Goal: Information Seeking & Learning: Learn about a topic

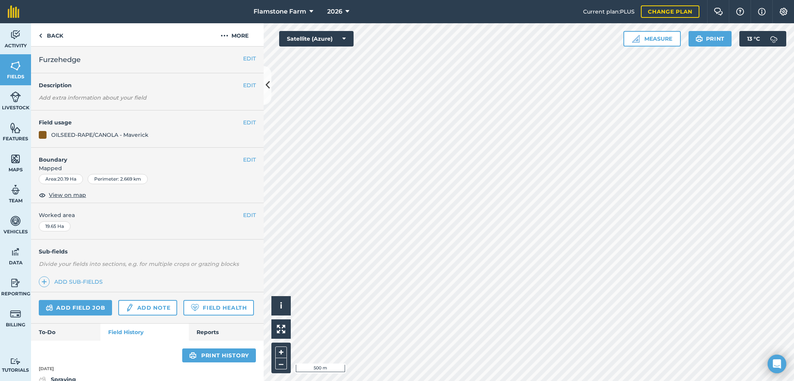
scroll to position [349, 0]
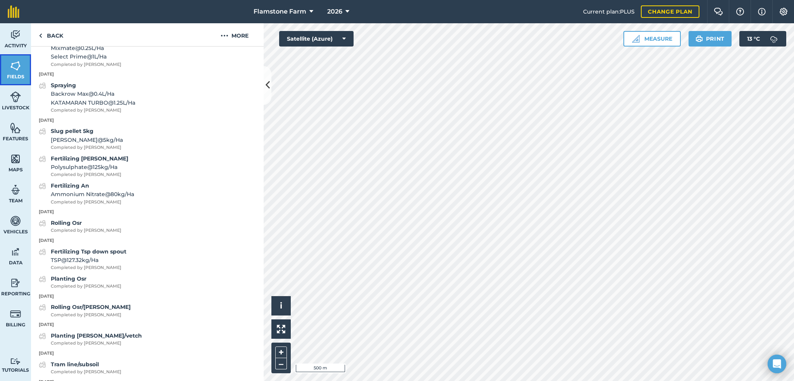
click at [20, 67] on img at bounding box center [15, 66] width 11 height 12
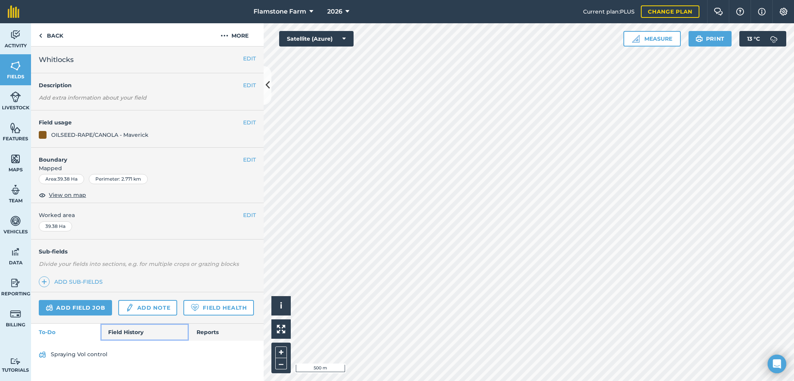
click at [126, 331] on link "Field History" at bounding box center [144, 332] width 88 height 17
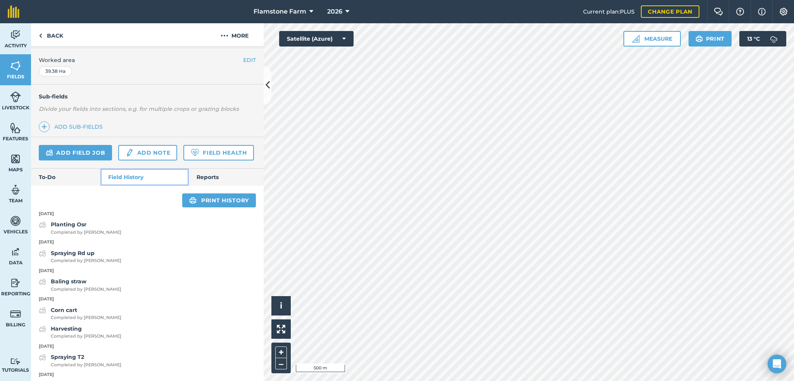
scroll to position [233, 0]
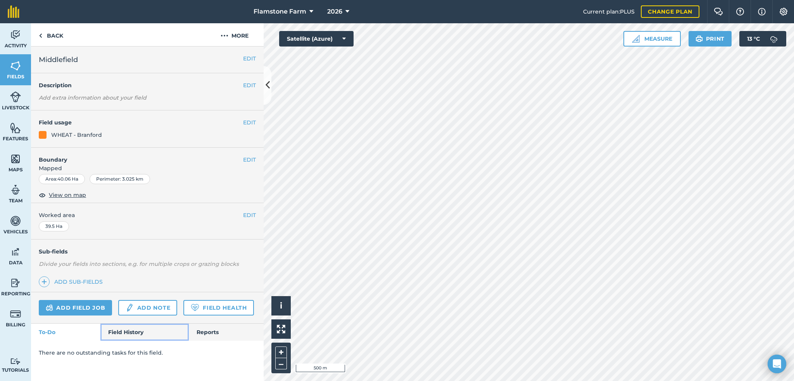
click at [141, 329] on link "Field History" at bounding box center [144, 332] width 88 height 17
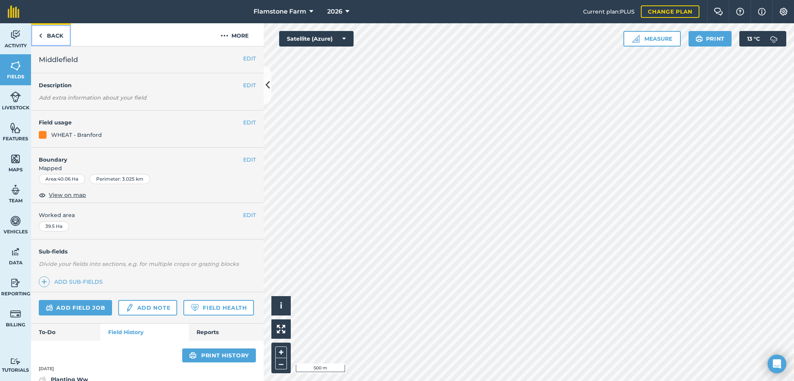
click at [45, 32] on link "Back" at bounding box center [51, 34] width 40 height 23
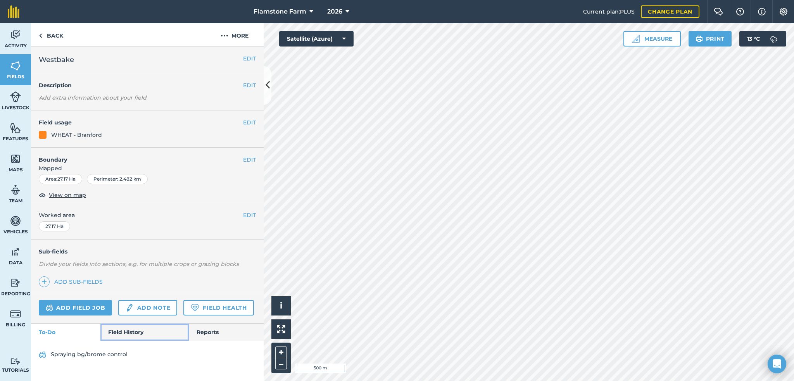
click at [130, 328] on link "Field History" at bounding box center [144, 332] width 88 height 17
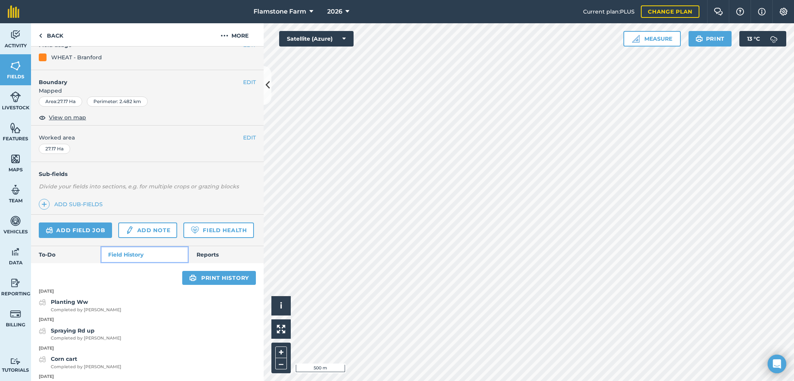
scroll to position [155, 0]
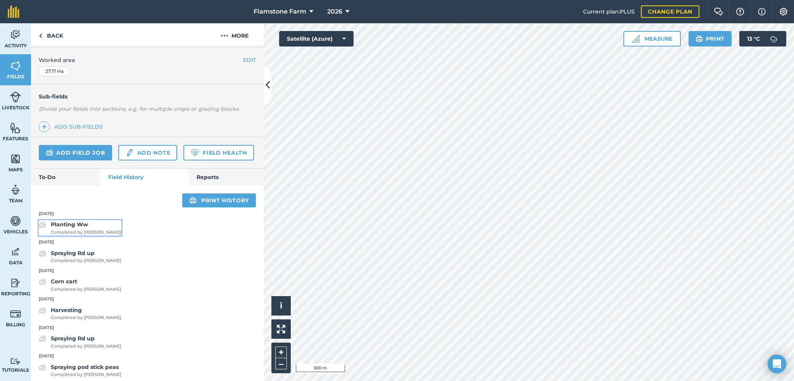
click at [81, 228] on strong "Planting Ww" at bounding box center [69, 224] width 37 height 7
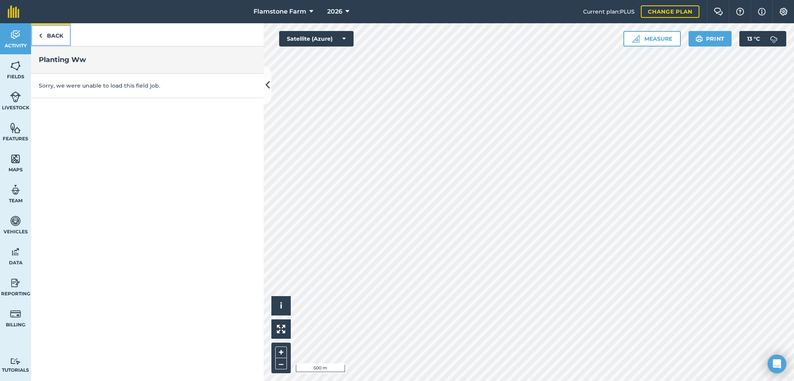
click at [44, 38] on link "Back" at bounding box center [51, 34] width 40 height 23
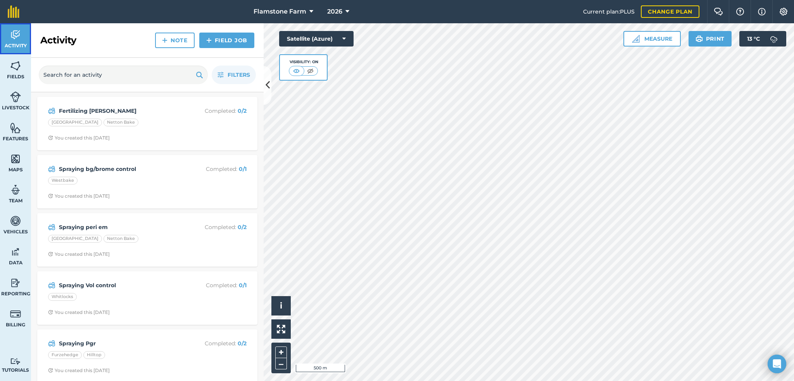
click at [19, 39] on img at bounding box center [15, 35] width 11 height 12
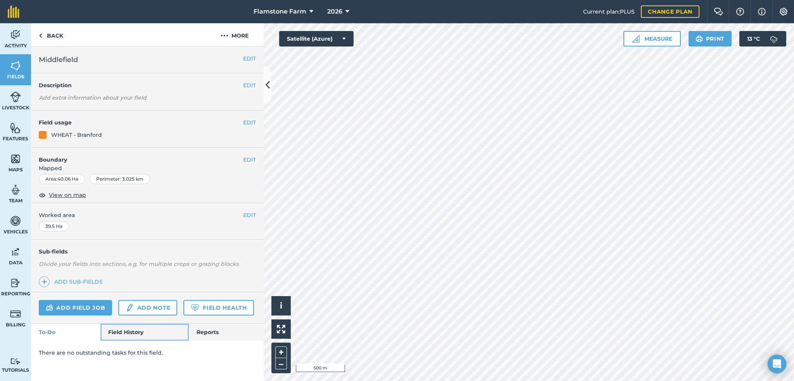
click at [141, 331] on link "Field History" at bounding box center [144, 332] width 88 height 17
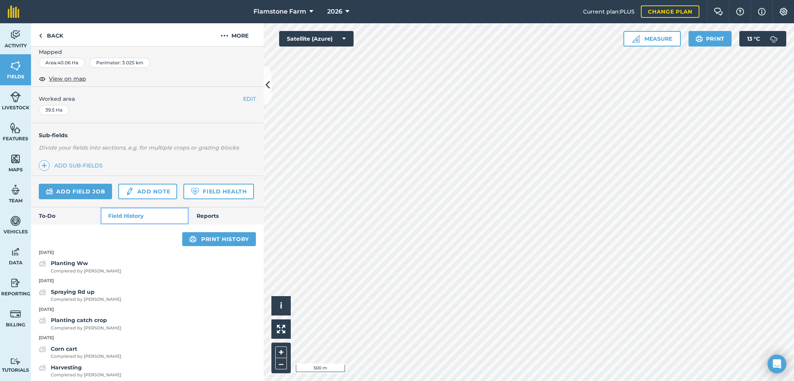
scroll to position [155, 0]
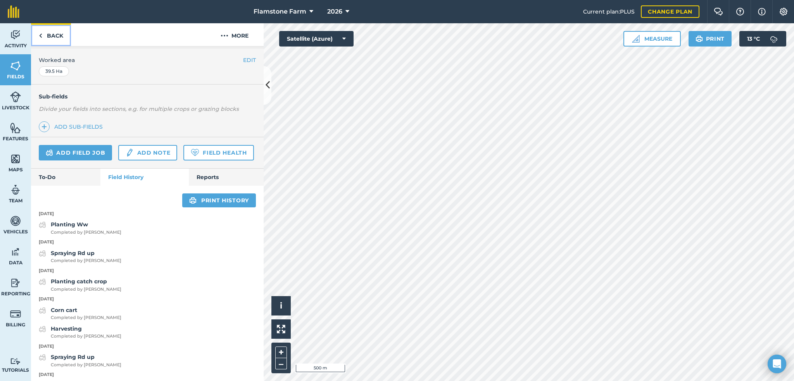
click at [40, 35] on img at bounding box center [40, 35] width 3 height 9
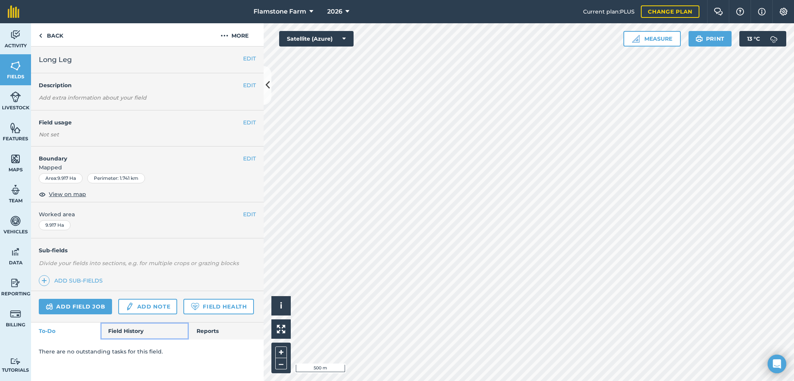
click at [133, 333] on link "Field History" at bounding box center [144, 330] width 88 height 17
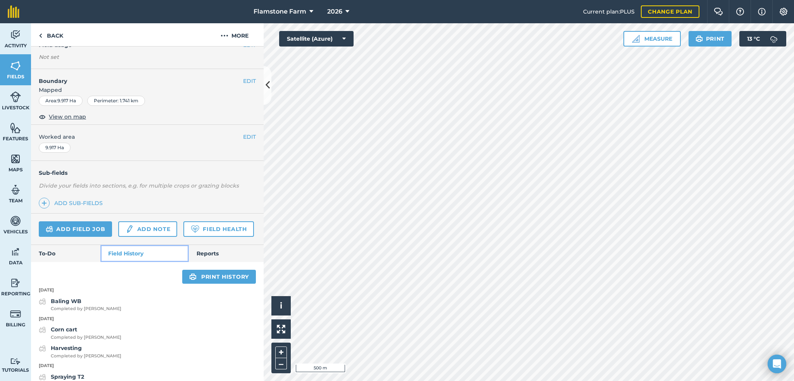
scroll to position [116, 0]
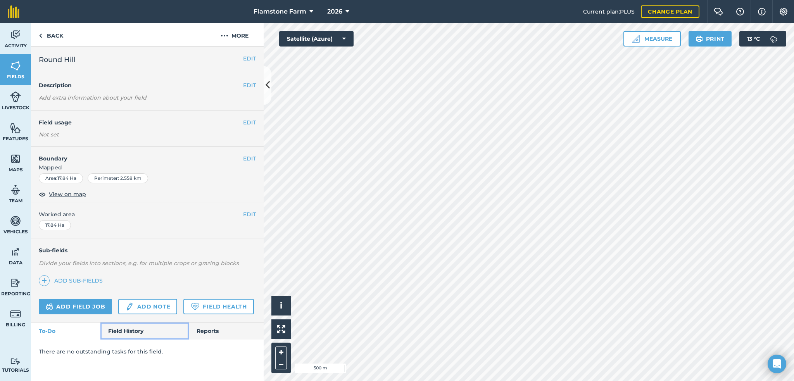
click at [124, 333] on link "Field History" at bounding box center [144, 330] width 88 height 17
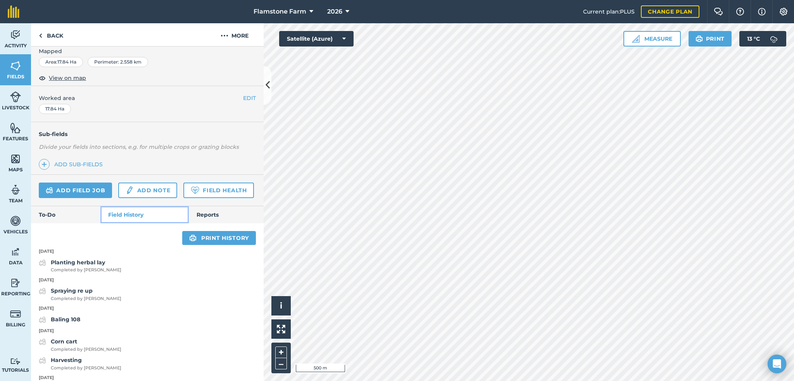
scroll to position [155, 0]
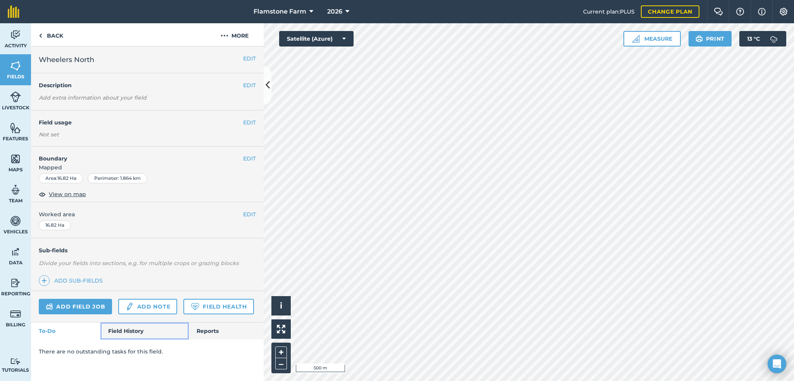
click at [135, 331] on link "Field History" at bounding box center [144, 330] width 88 height 17
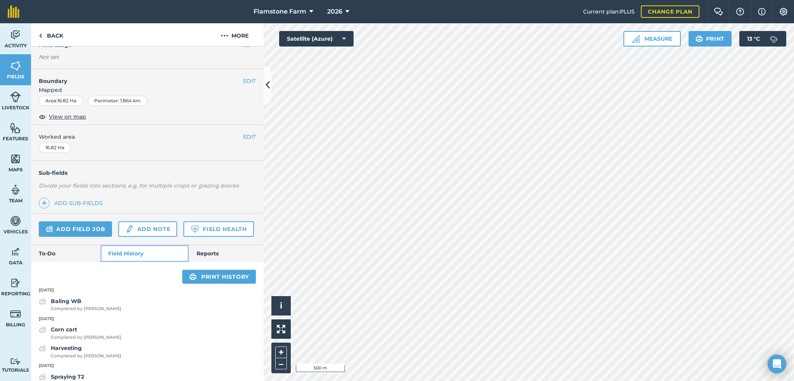
scroll to position [116, 0]
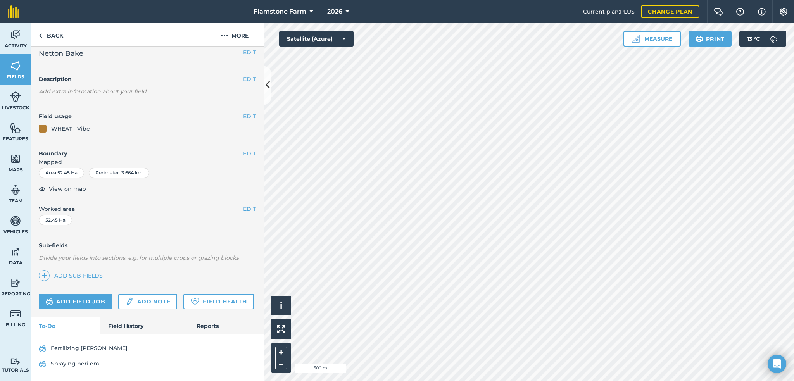
scroll to position [26, 0]
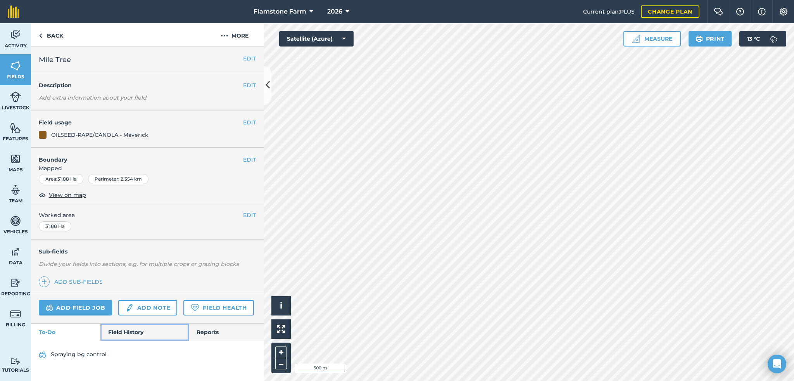
click at [133, 331] on link "Field History" at bounding box center [144, 332] width 88 height 17
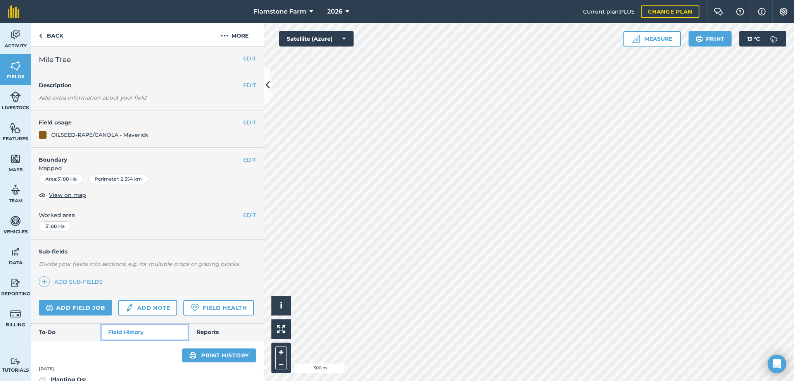
scroll to position [78, 0]
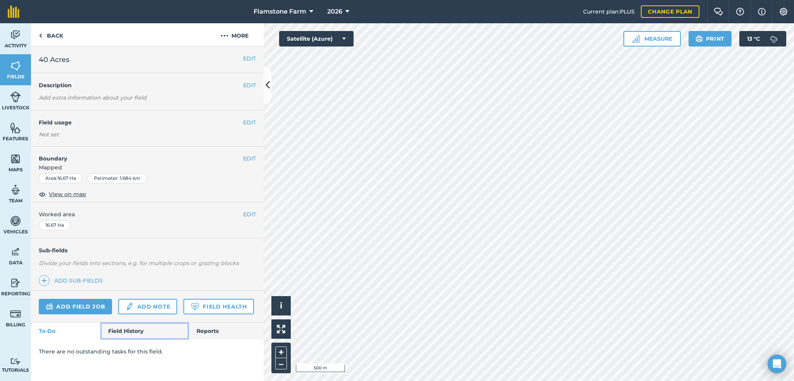
click at [124, 330] on link "Field History" at bounding box center [144, 330] width 88 height 17
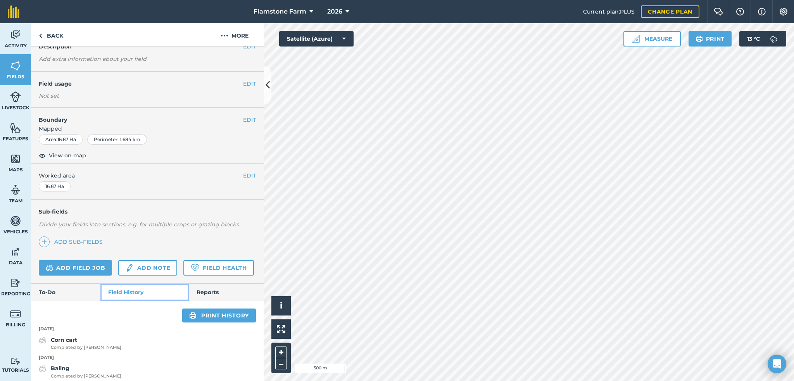
scroll to position [78, 0]
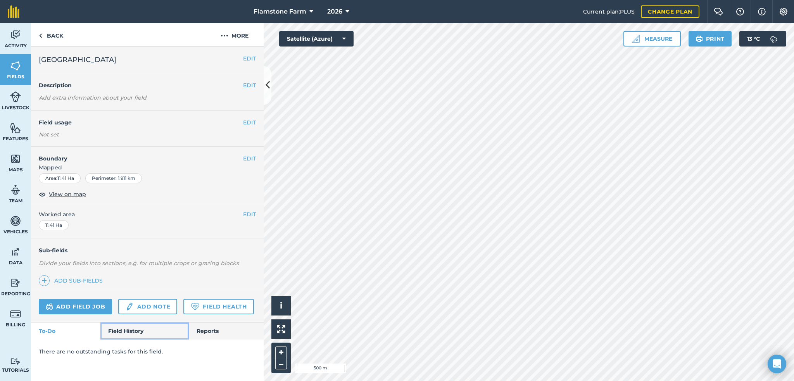
click at [138, 332] on link "Field History" at bounding box center [144, 330] width 88 height 17
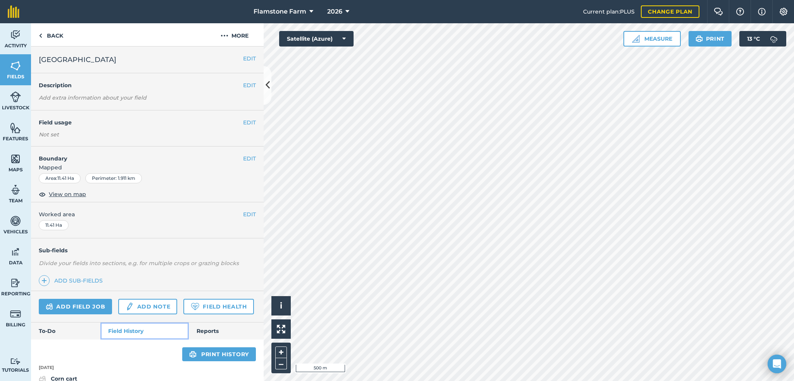
scroll to position [78, 0]
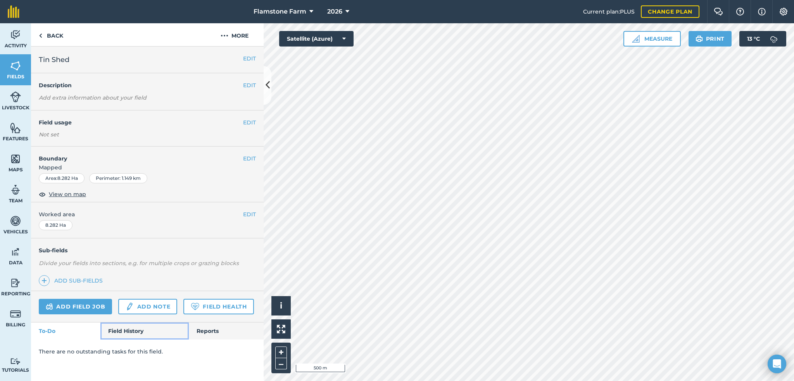
click at [134, 333] on link "Field History" at bounding box center [144, 330] width 88 height 17
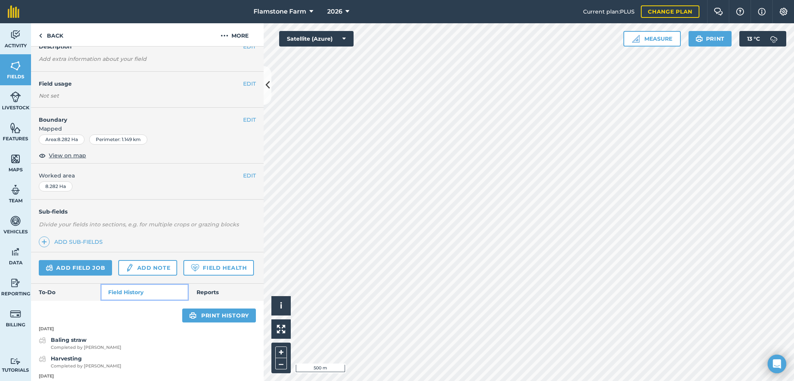
scroll to position [78, 0]
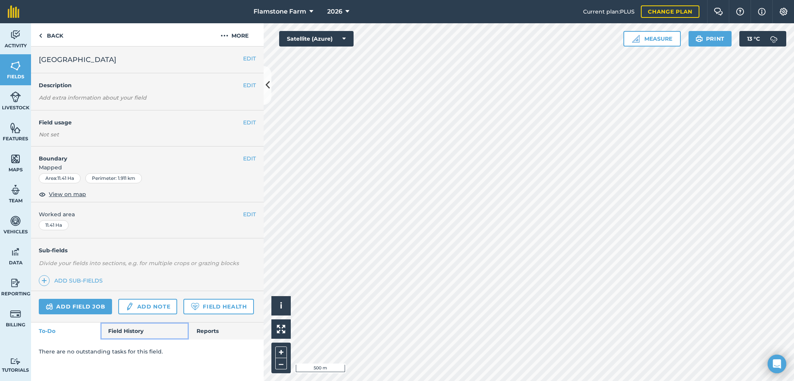
click at [126, 331] on link "Field History" at bounding box center [144, 330] width 88 height 17
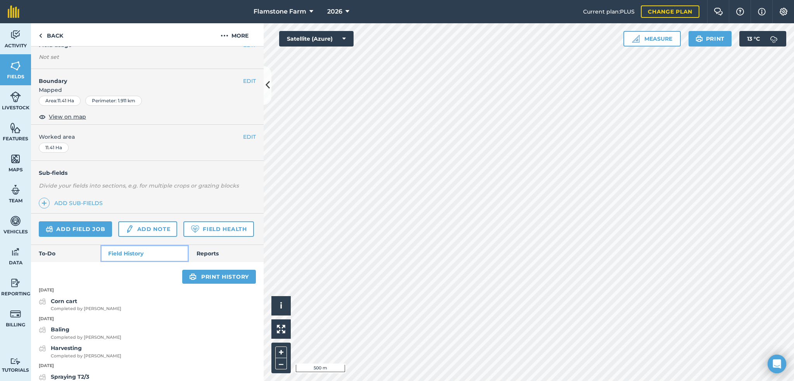
scroll to position [155, 0]
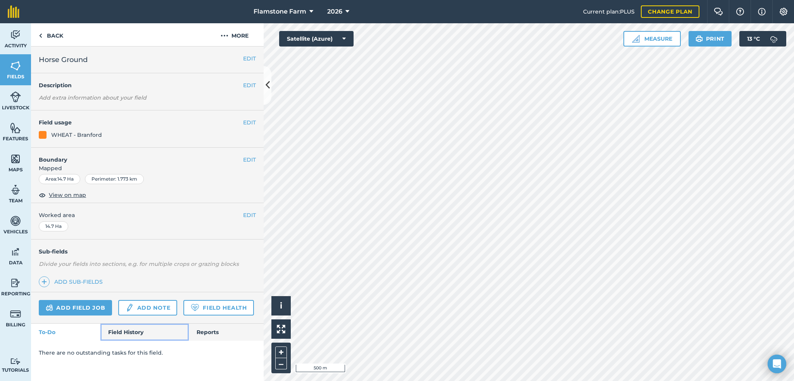
click at [131, 335] on link "Field History" at bounding box center [144, 332] width 88 height 17
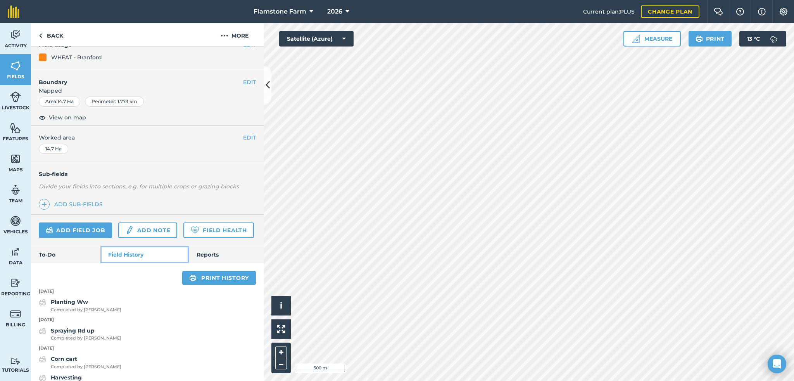
scroll to position [116, 0]
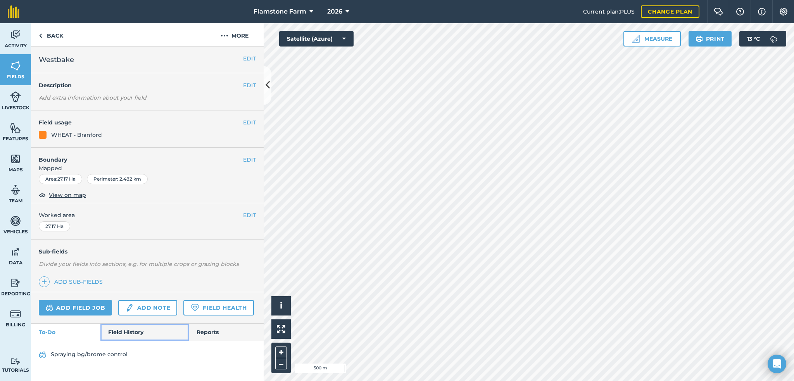
click at [126, 332] on link "Field History" at bounding box center [144, 332] width 88 height 17
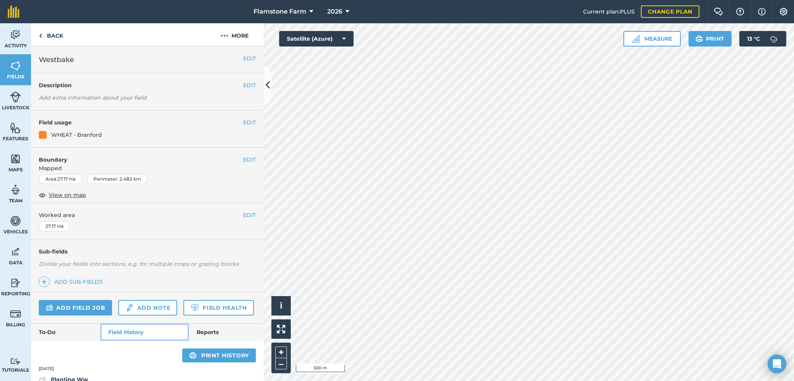
scroll to position [78, 0]
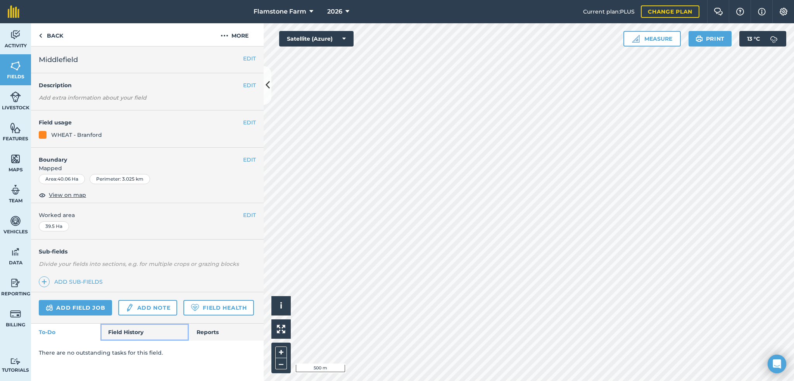
click at [136, 334] on link "Field History" at bounding box center [144, 332] width 88 height 17
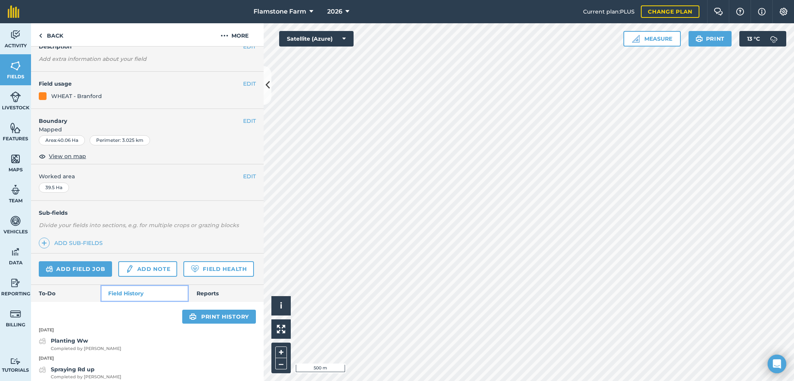
scroll to position [78, 0]
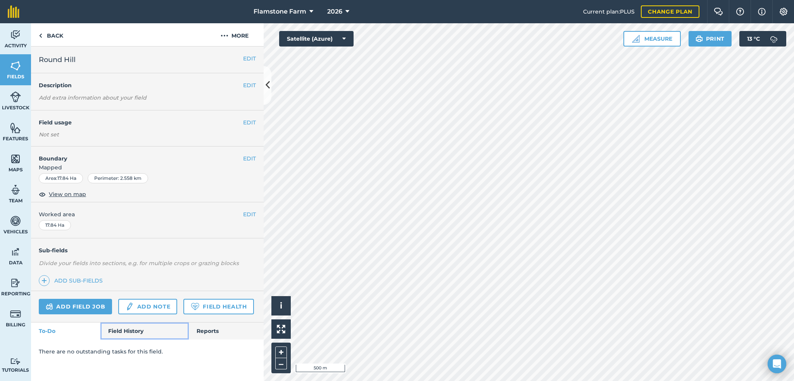
drag, startPoint x: 112, startPoint y: 328, endPoint x: 116, endPoint y: 328, distance: 4.7
click at [112, 328] on link "Field History" at bounding box center [144, 330] width 88 height 17
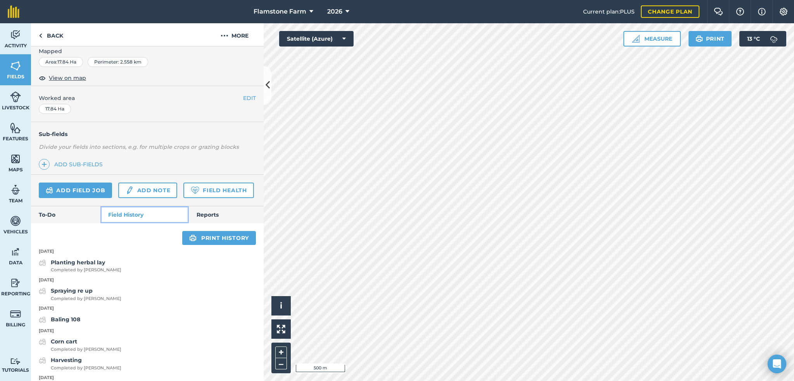
scroll to position [39, 0]
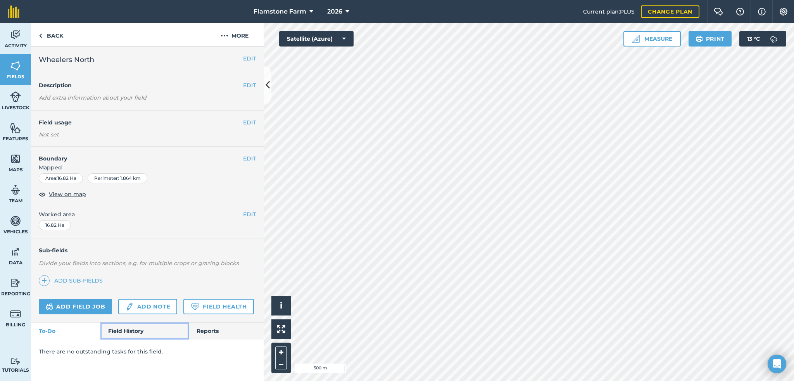
click at [122, 327] on link "Field History" at bounding box center [144, 330] width 88 height 17
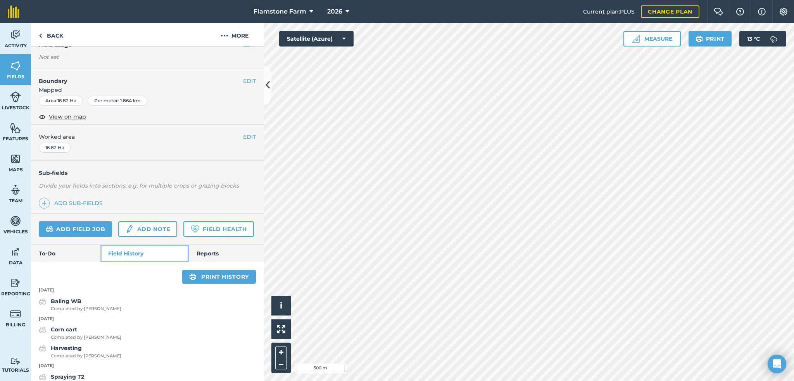
scroll to position [116, 0]
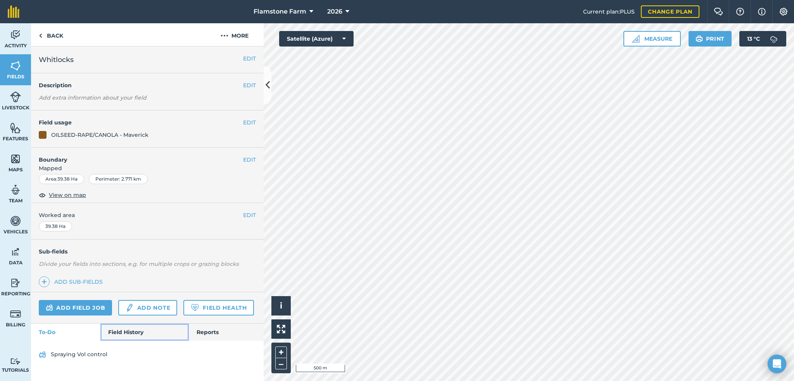
click at [138, 329] on link "Field History" at bounding box center [144, 332] width 88 height 17
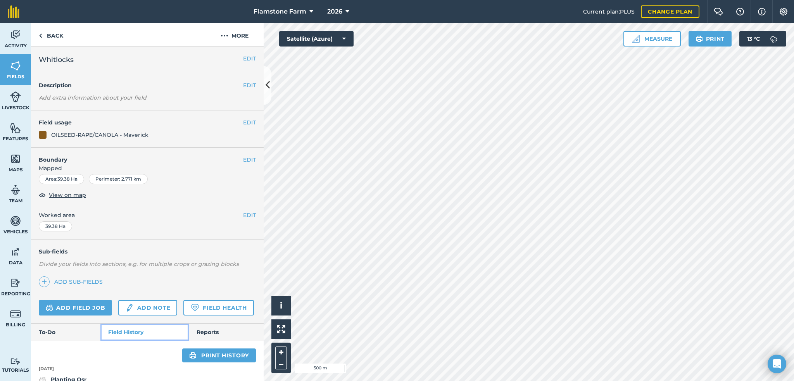
scroll to position [78, 0]
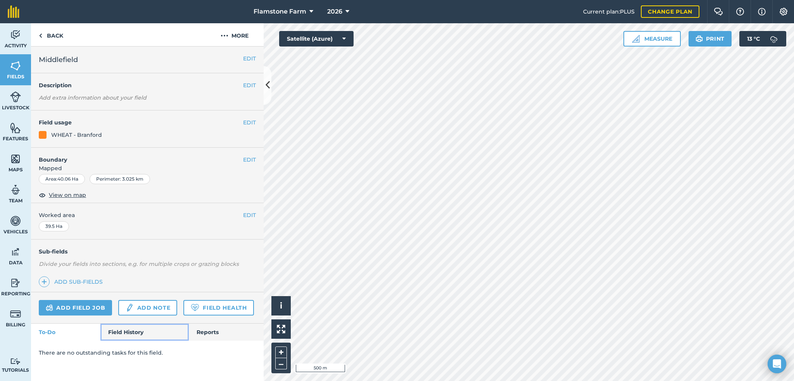
click at [118, 330] on link "Field History" at bounding box center [144, 332] width 88 height 17
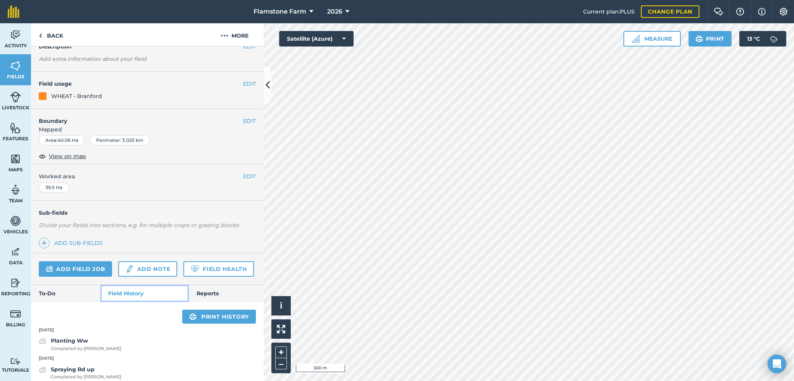
scroll to position [78, 0]
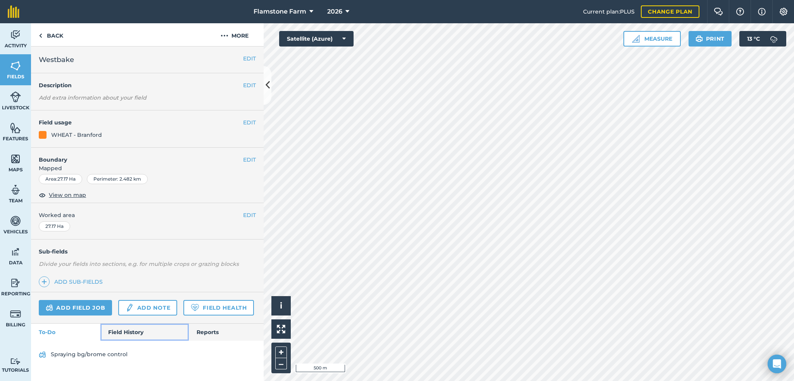
click at [140, 328] on link "Field History" at bounding box center [144, 332] width 88 height 17
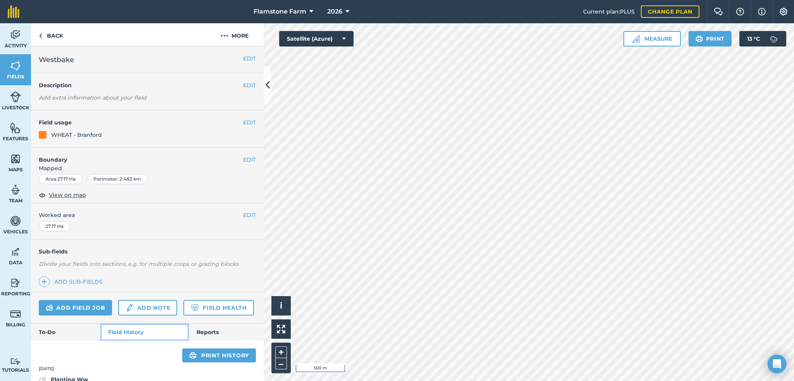
scroll to position [78, 0]
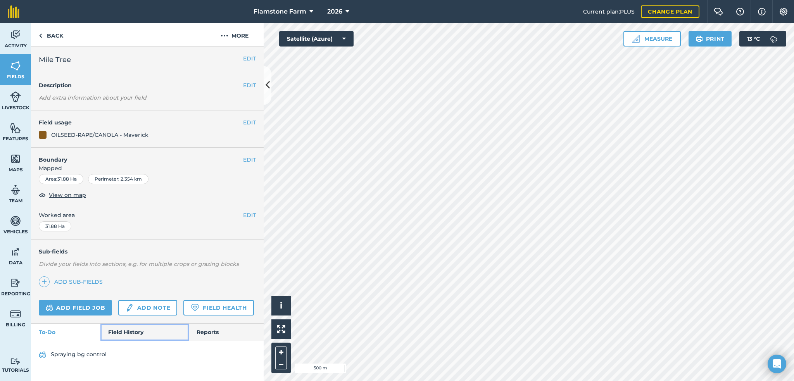
click at [121, 331] on link "Field History" at bounding box center [144, 332] width 88 height 17
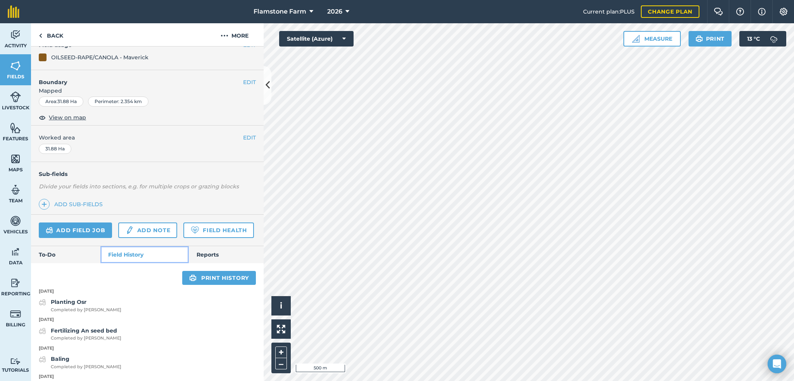
scroll to position [155, 0]
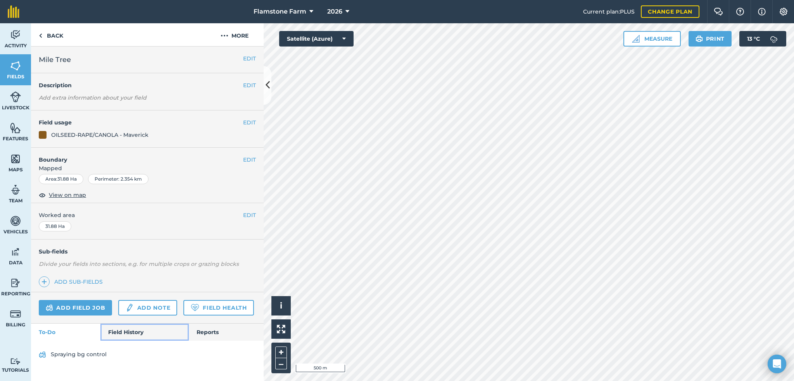
click at [130, 333] on link "Field History" at bounding box center [144, 332] width 88 height 17
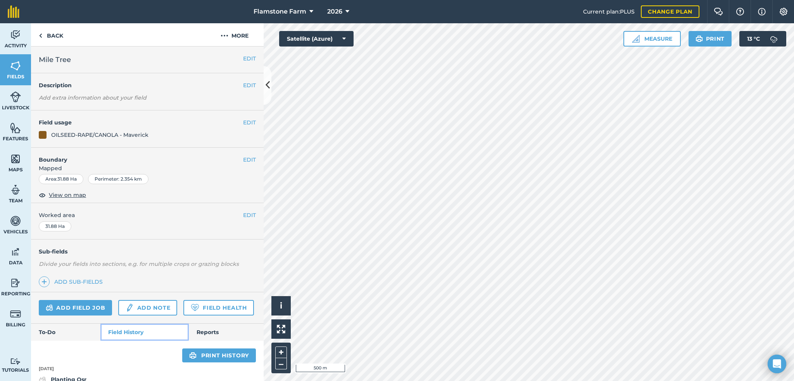
scroll to position [78, 0]
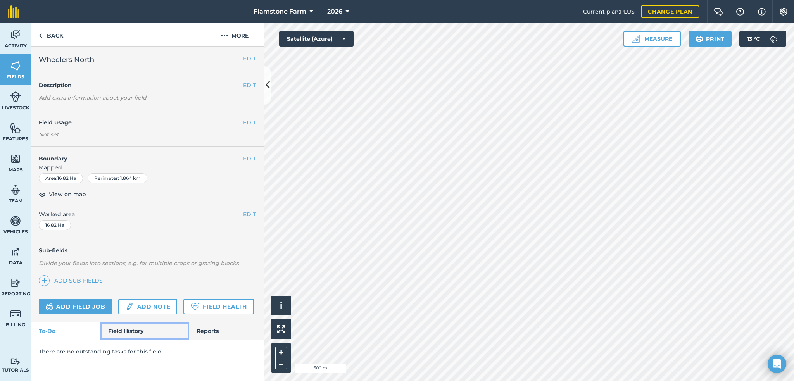
click at [136, 324] on link "Field History" at bounding box center [144, 330] width 88 height 17
click at [115, 331] on link "Field History" at bounding box center [144, 330] width 88 height 17
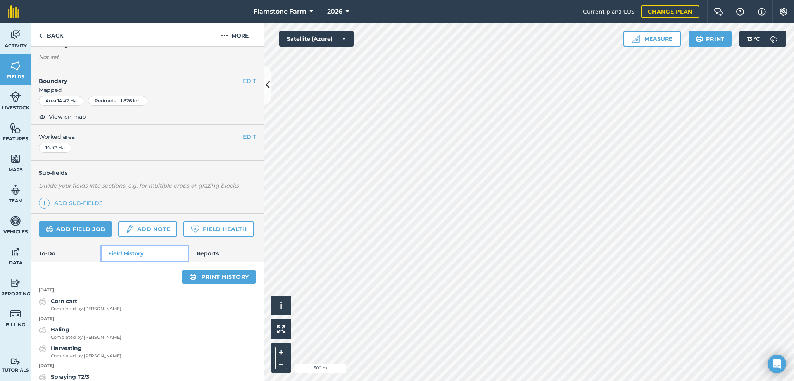
scroll to position [116, 0]
